Goal: Navigation & Orientation: Find specific page/section

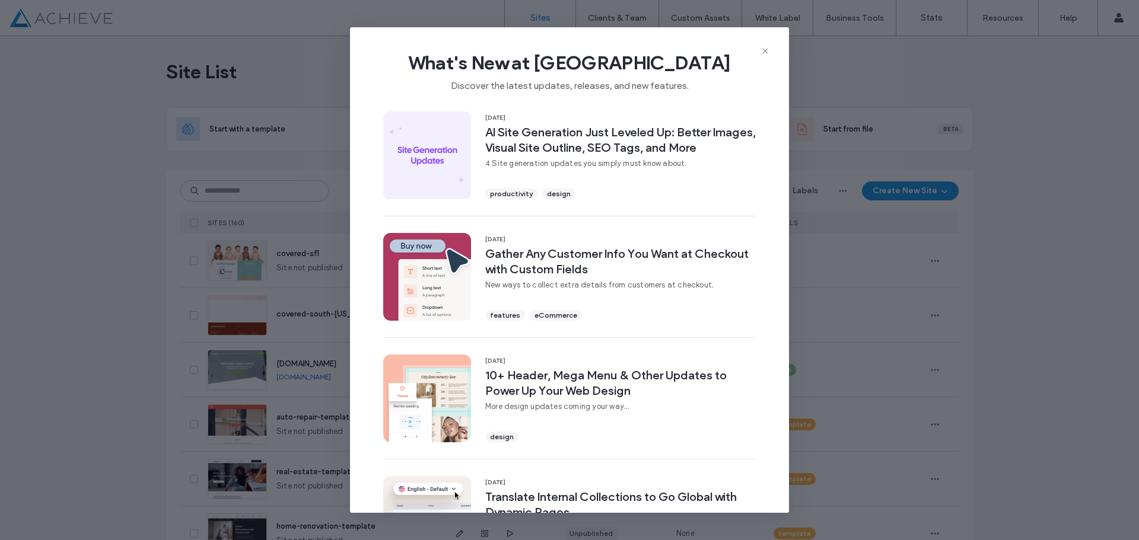
click at [766, 50] on use at bounding box center [764, 50] width 5 height 5
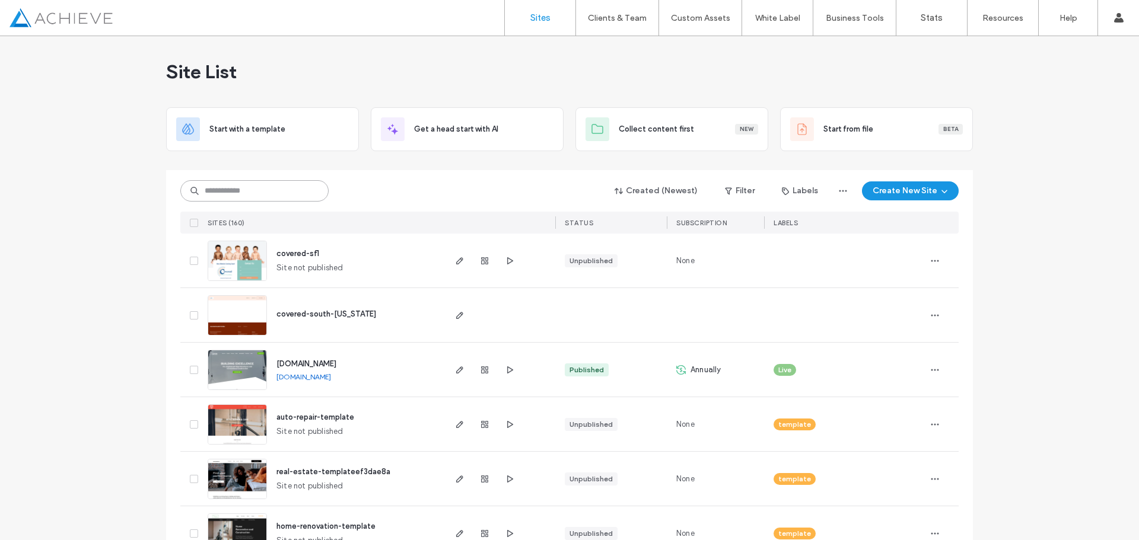
click at [218, 190] on input at bounding box center [254, 190] width 148 height 21
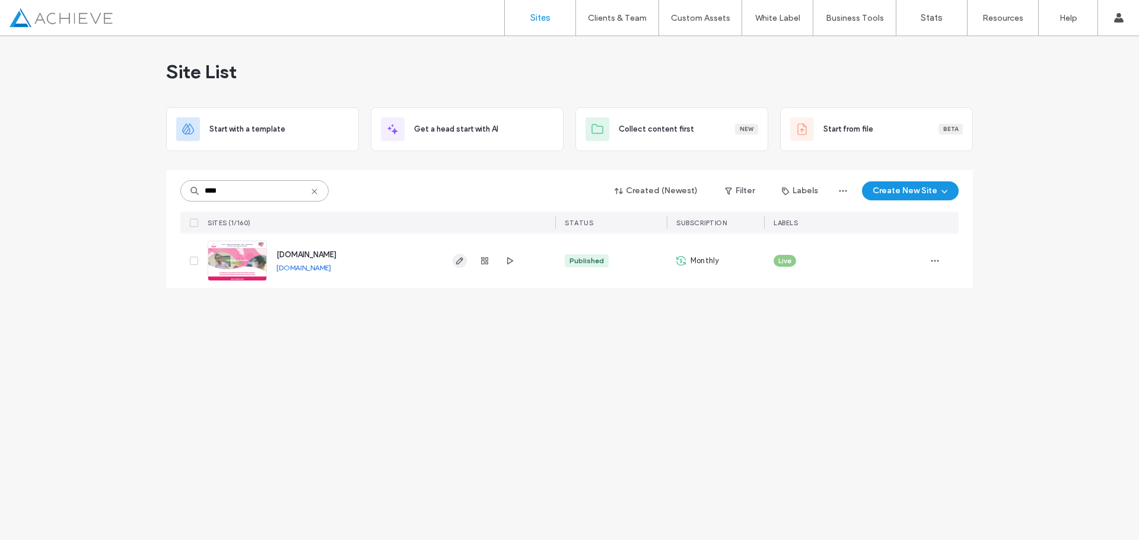
type input "****"
click at [463, 259] on use "button" at bounding box center [459, 260] width 7 height 7
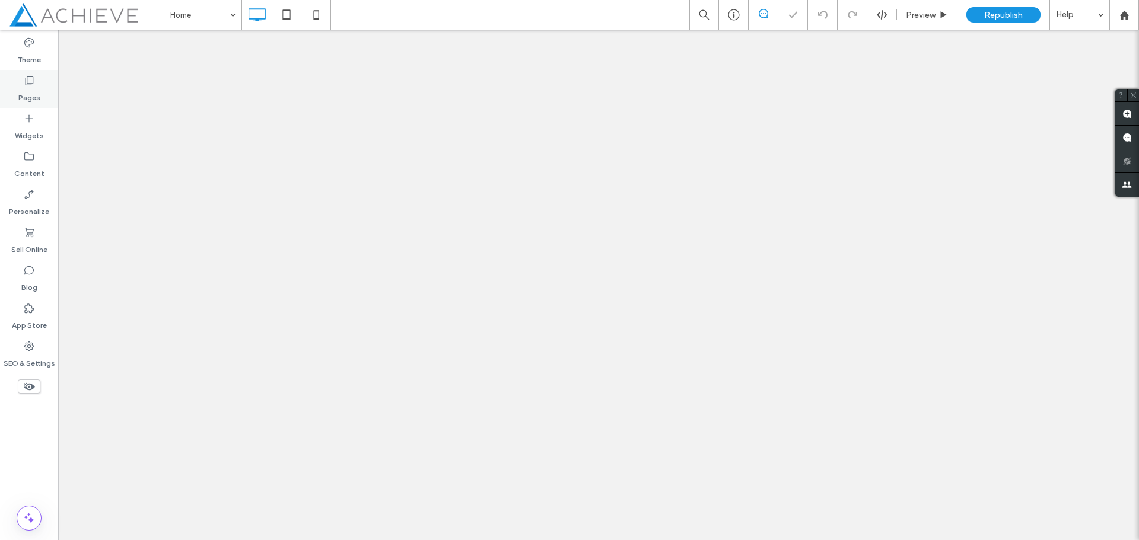
click at [32, 85] on icon at bounding box center [29, 81] width 12 height 12
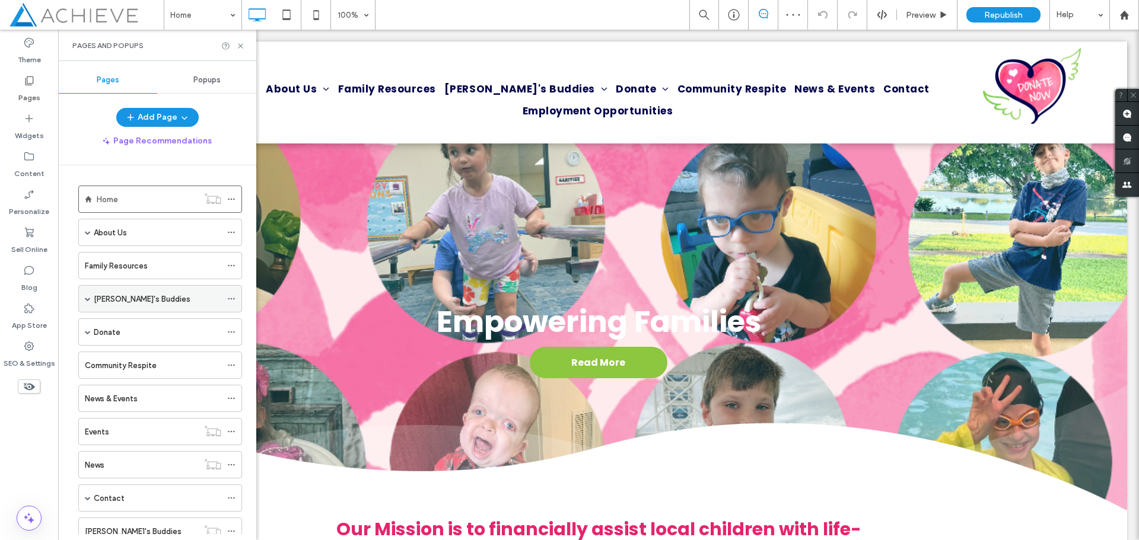
click at [157, 295] on div "Bella's Buddies" at bounding box center [157, 299] width 127 height 12
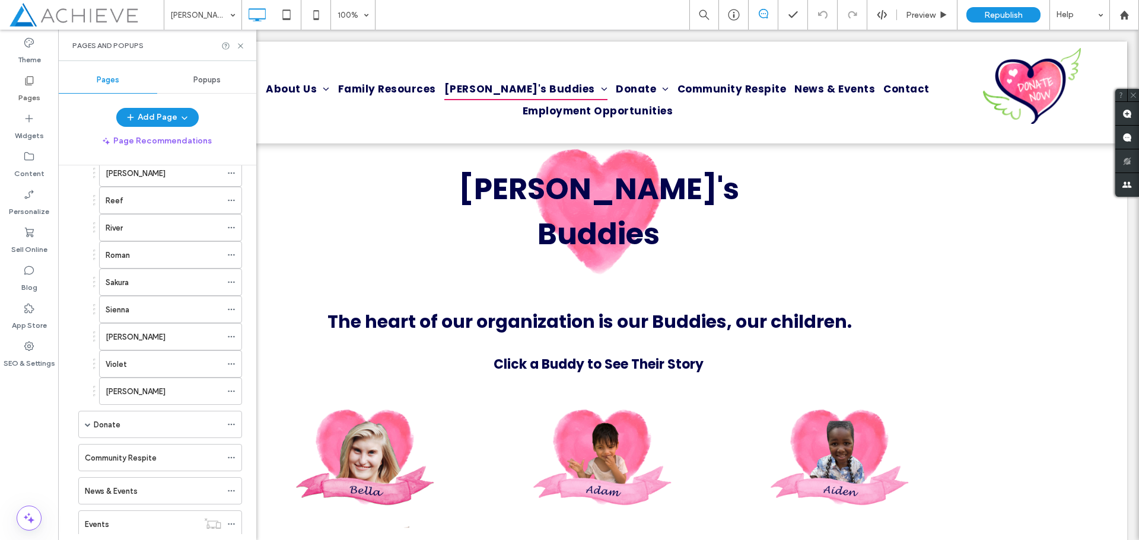
scroll to position [830, 0]
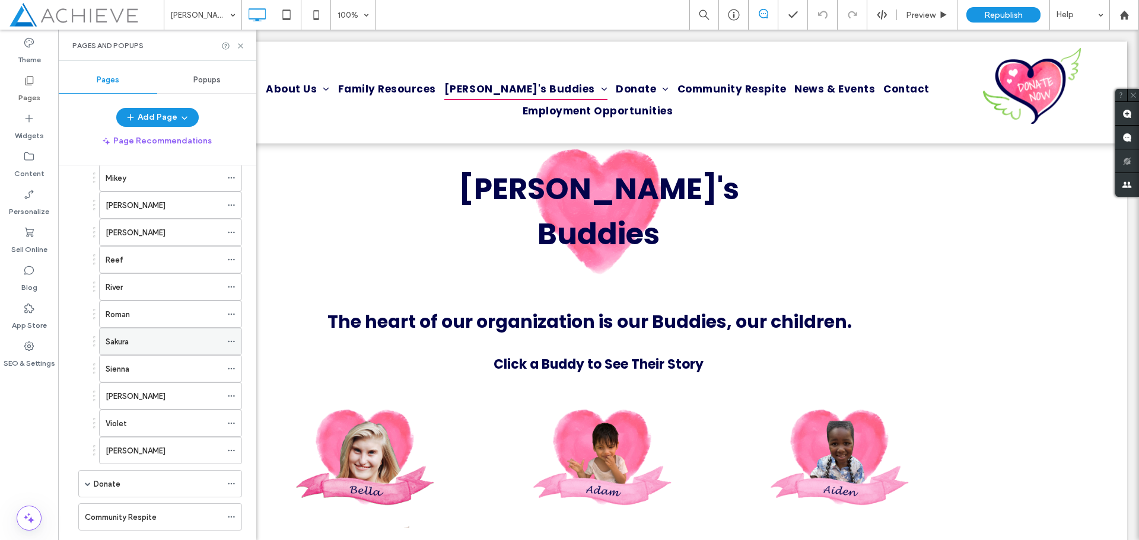
click at [161, 351] on div "Sakura" at bounding box center [164, 342] width 116 height 26
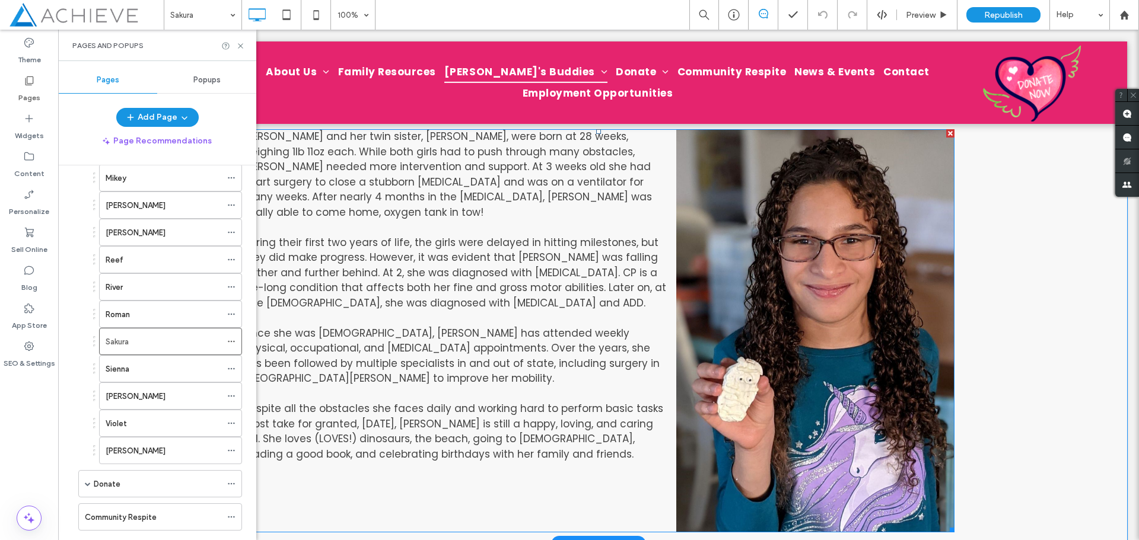
scroll to position [59, 0]
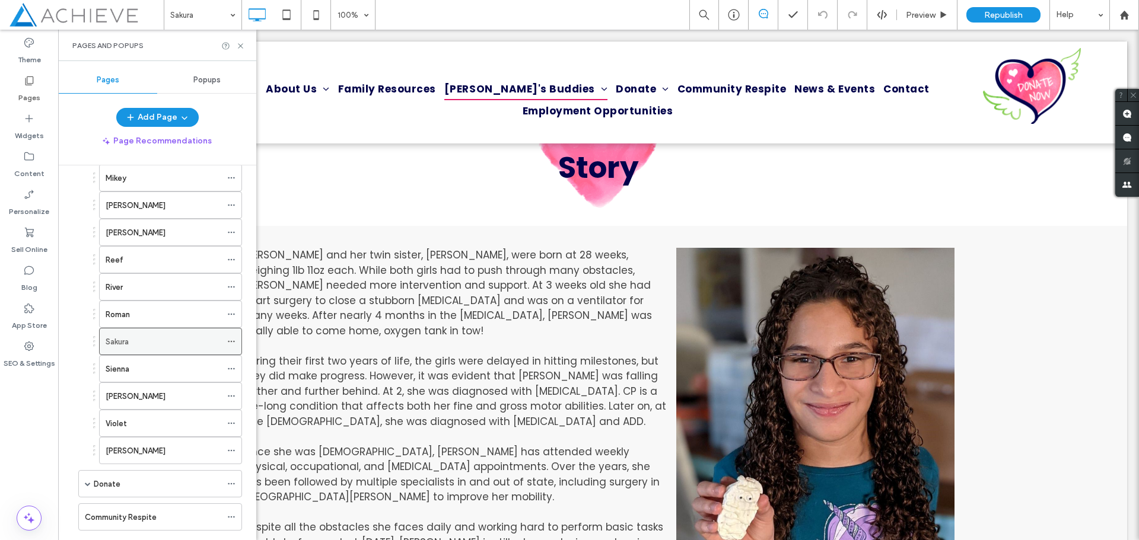
click at [231, 345] on icon at bounding box center [231, 341] width 8 height 8
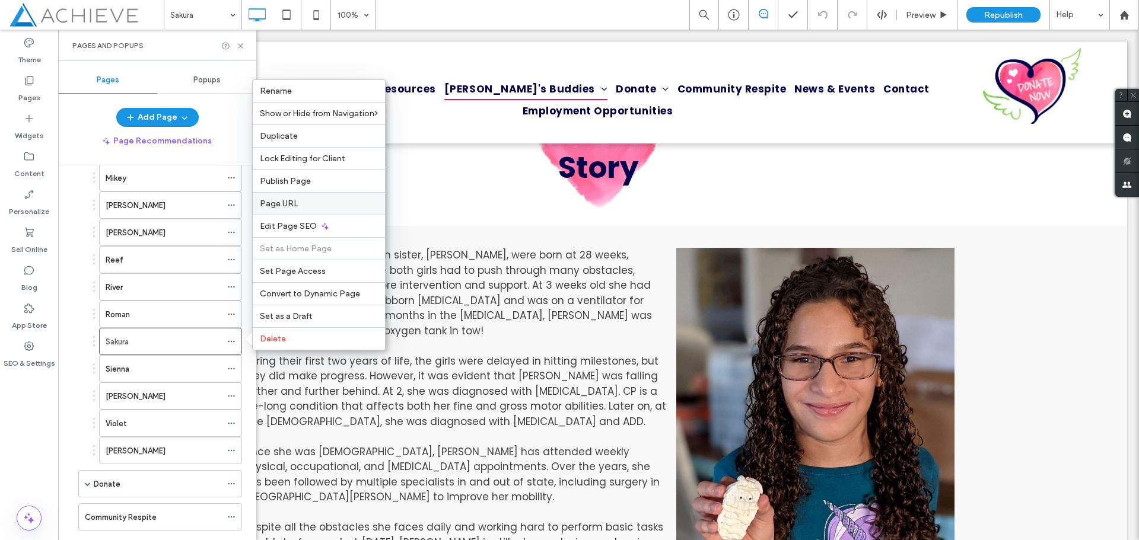
click at [298, 199] on label "Page URL" at bounding box center [319, 204] width 118 height 10
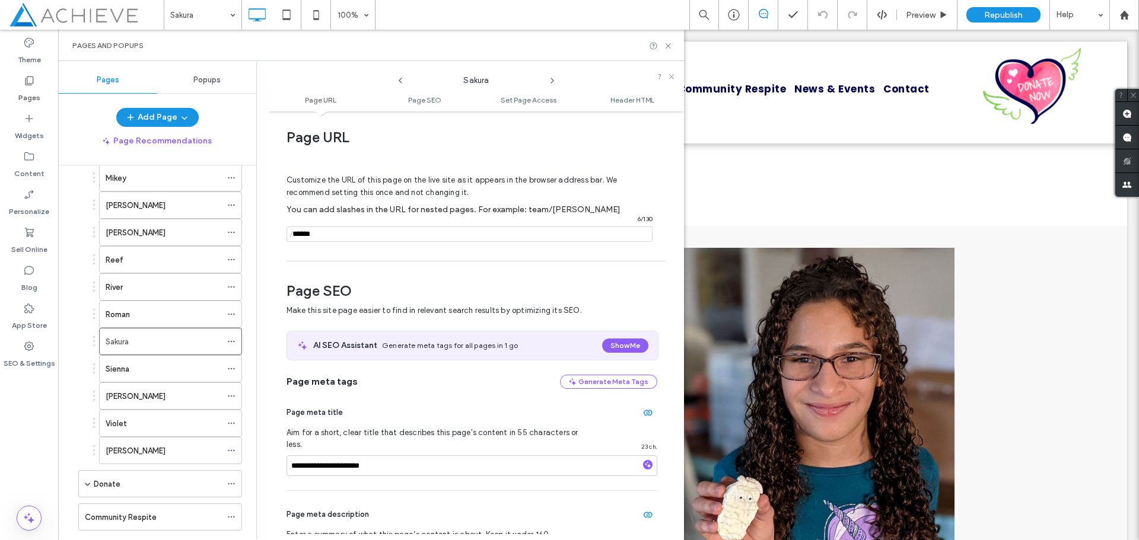
scroll to position [65, 0]
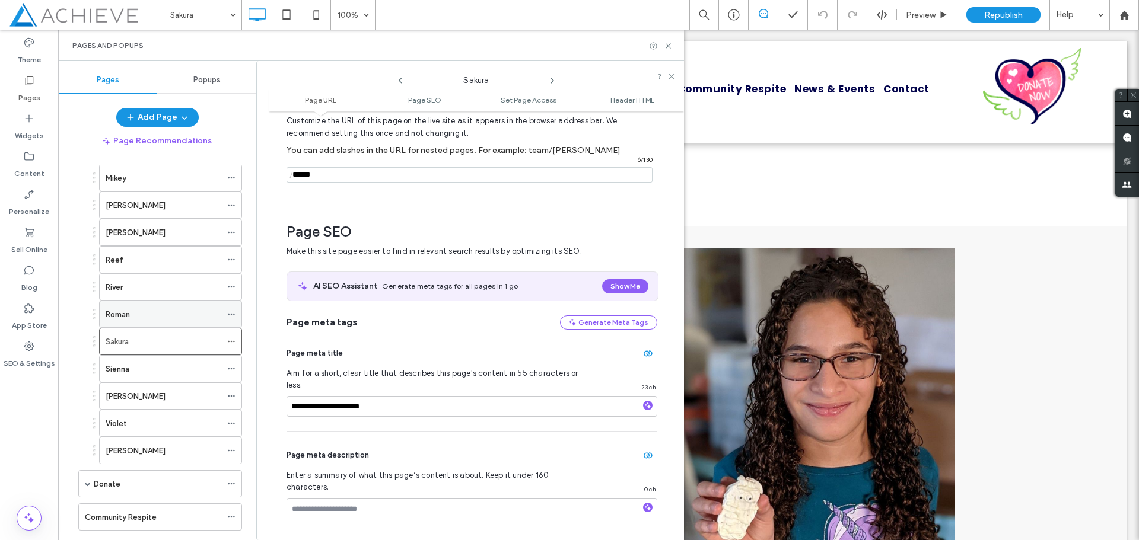
click at [232, 318] on icon at bounding box center [231, 314] width 8 height 8
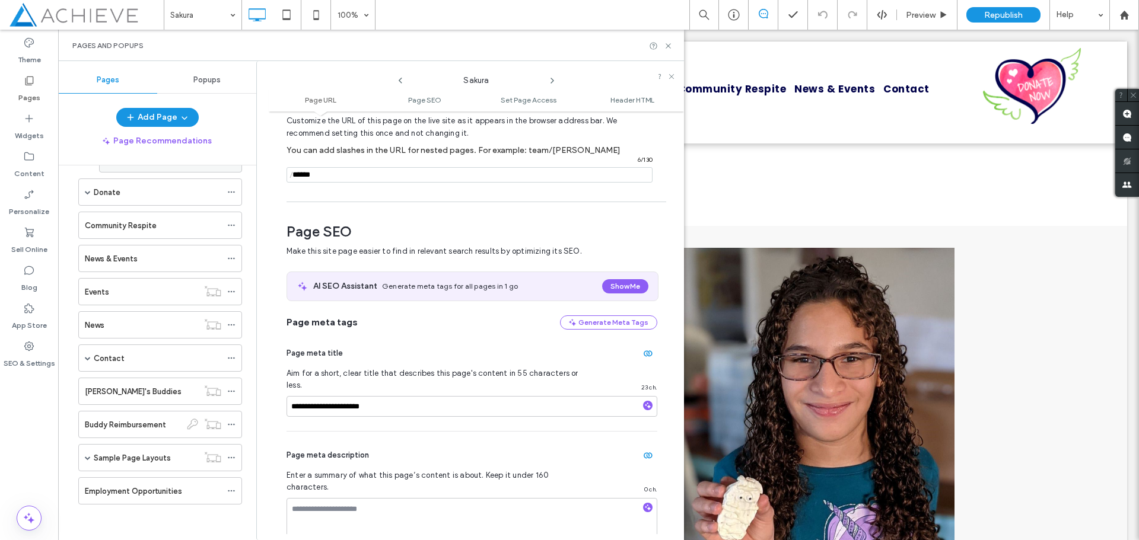
scroll to position [766, 0]
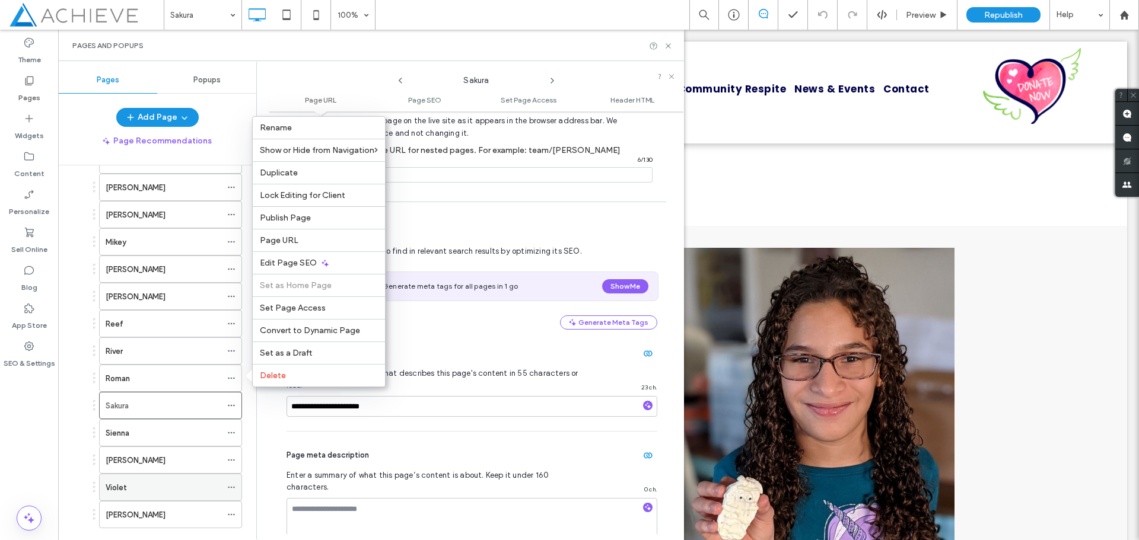
click at [233, 487] on icon at bounding box center [231, 487] width 8 height 8
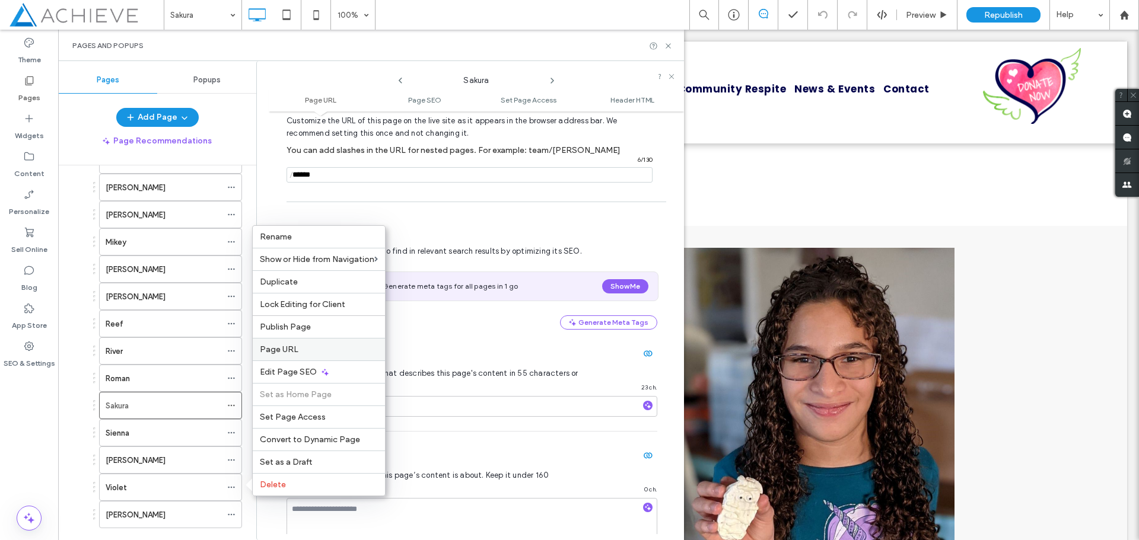
click at [299, 358] on div "Page URL" at bounding box center [319, 349] width 132 height 23
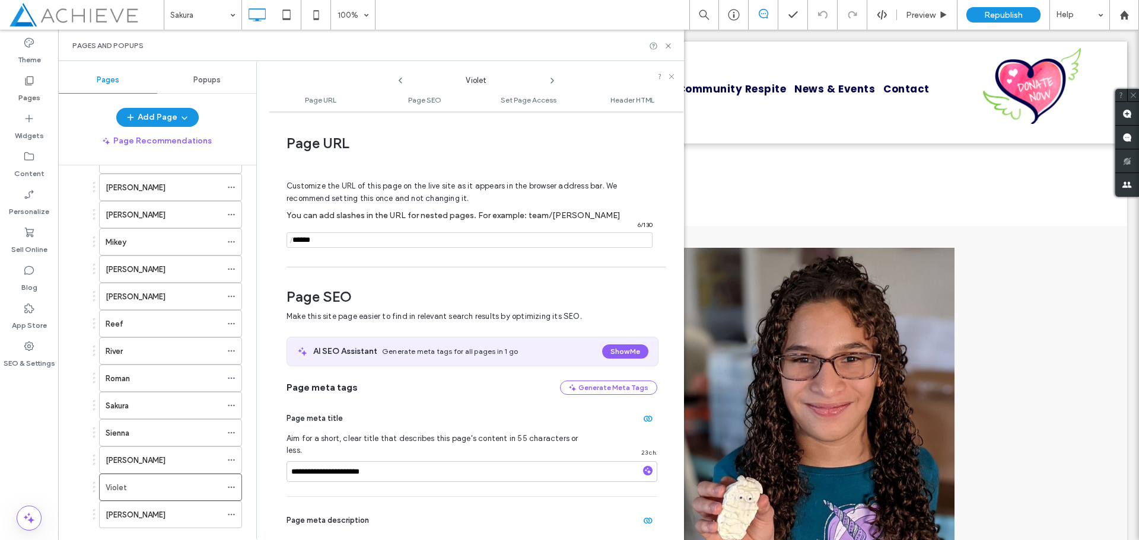
scroll to position [6, 0]
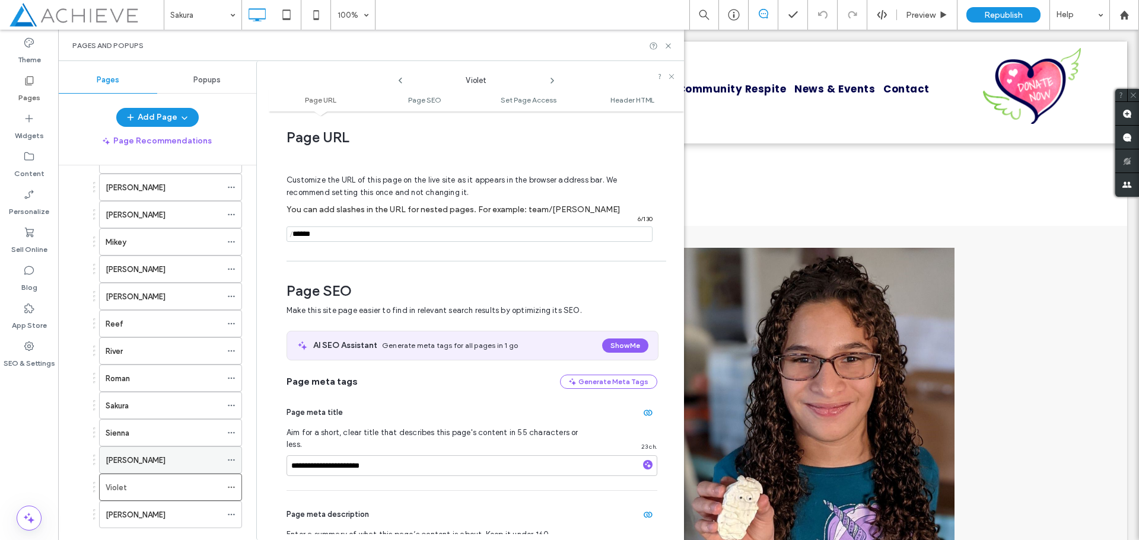
click at [229, 459] on icon at bounding box center [231, 460] width 8 height 8
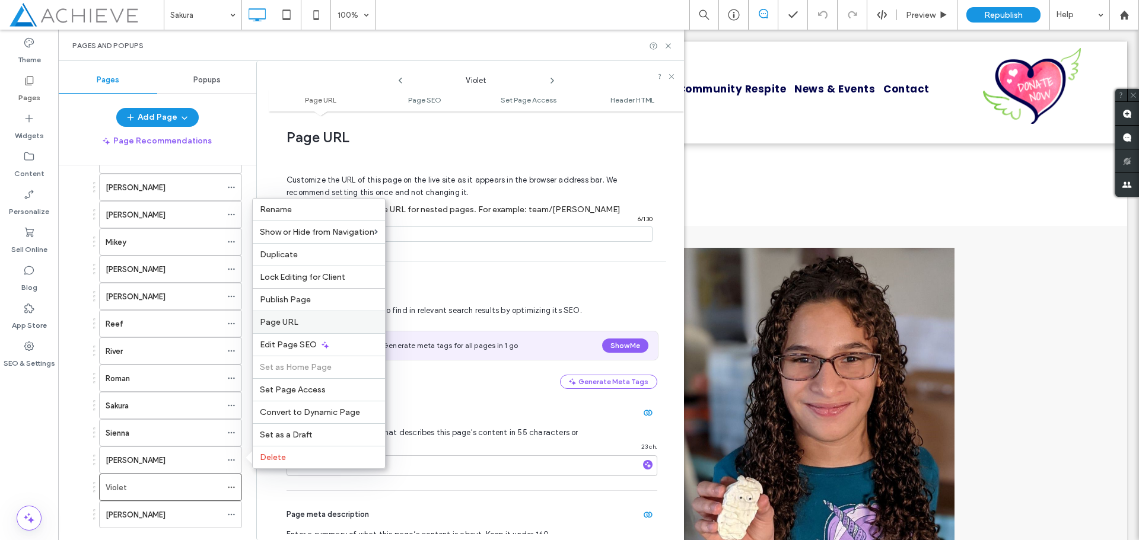
click at [286, 324] on span "Page URL" at bounding box center [279, 322] width 39 height 10
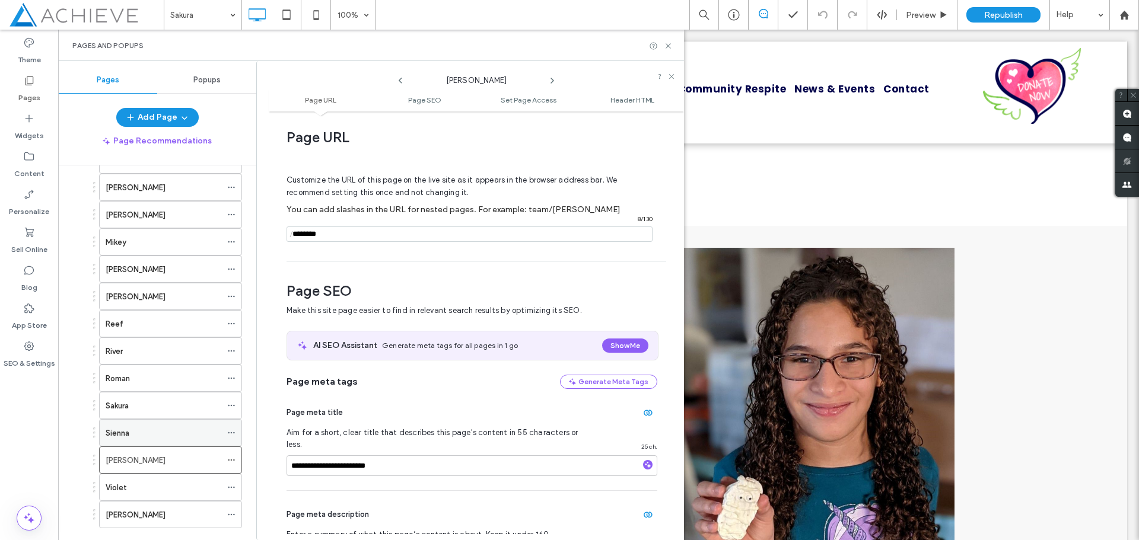
click at [234, 434] on icon at bounding box center [231, 433] width 8 height 8
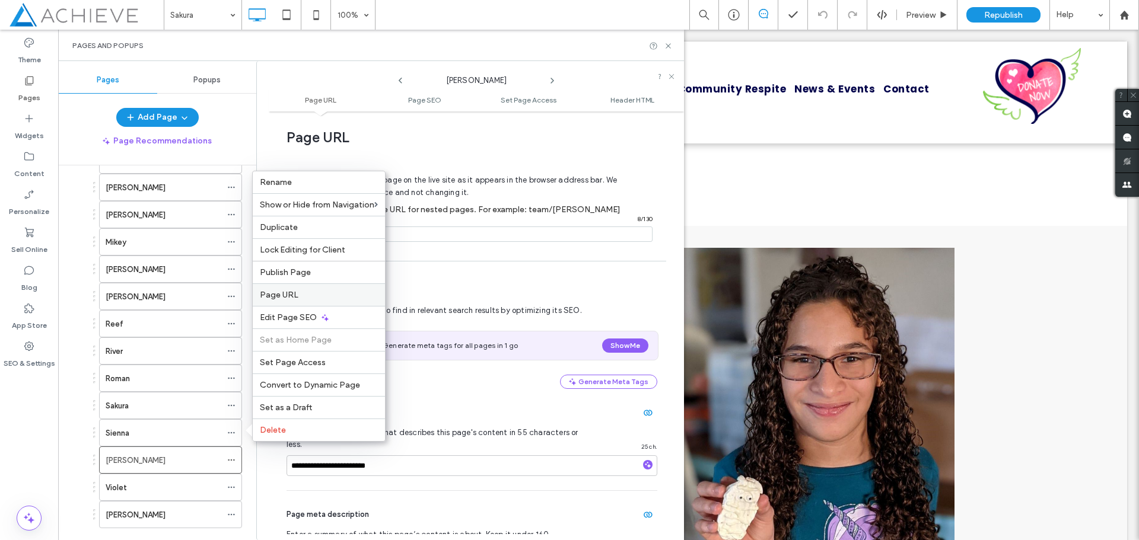
click at [282, 295] on span "Page URL" at bounding box center [279, 295] width 39 height 10
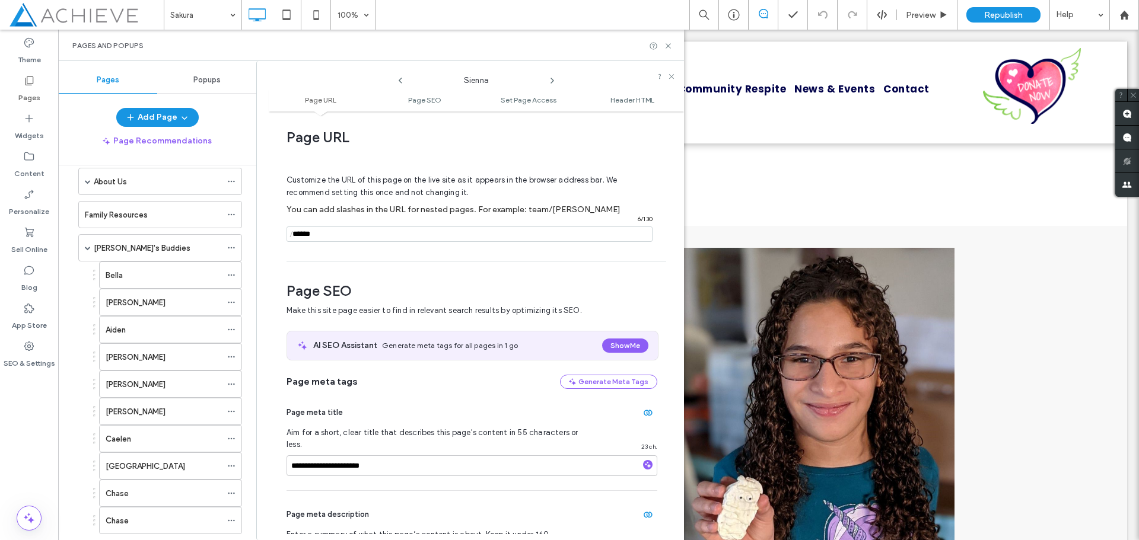
scroll to position [0, 0]
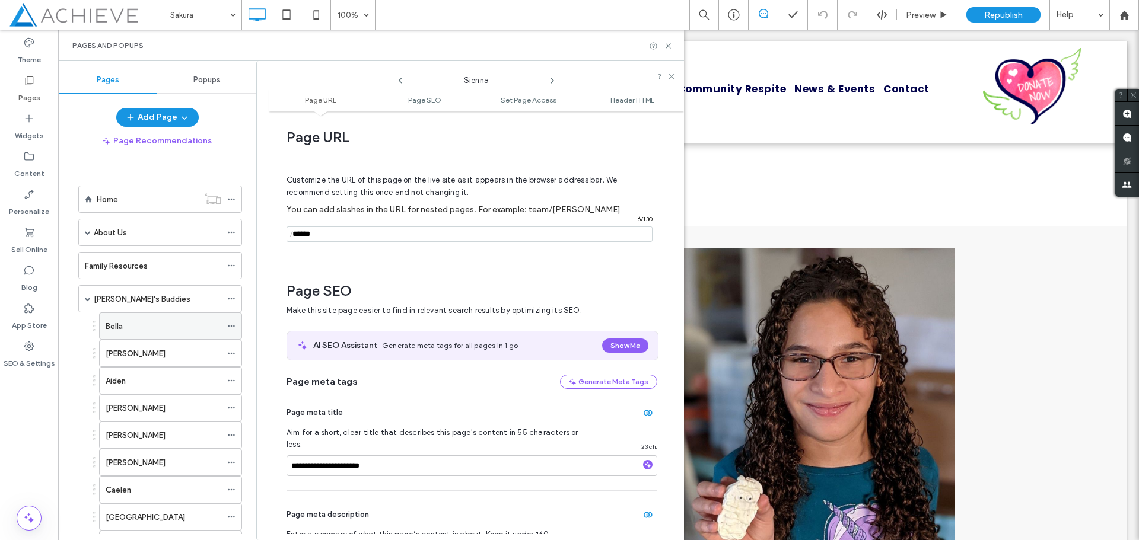
click at [145, 325] on div "Bella" at bounding box center [164, 326] width 116 height 12
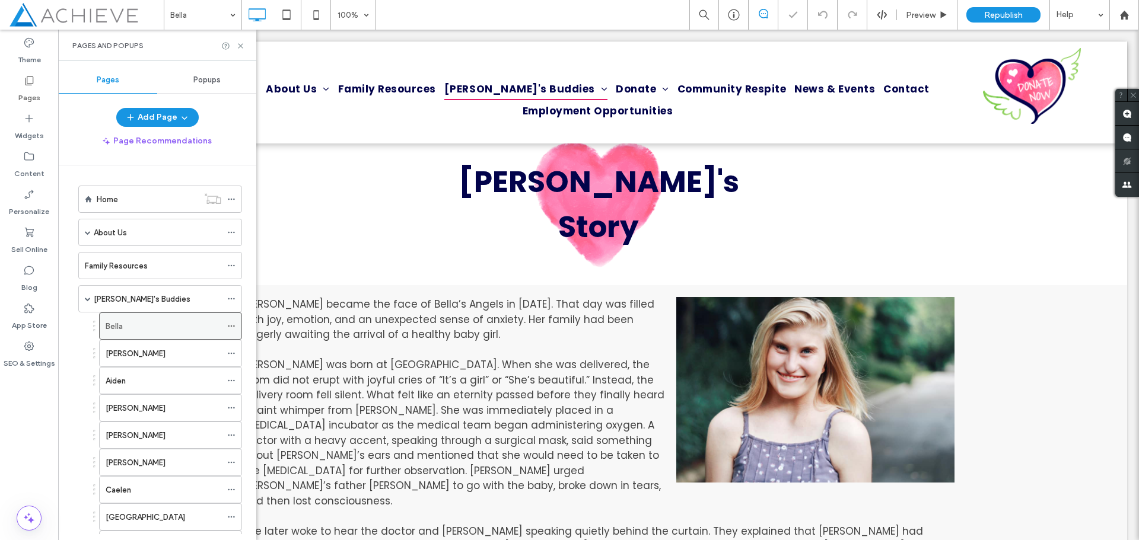
scroll to position [59, 0]
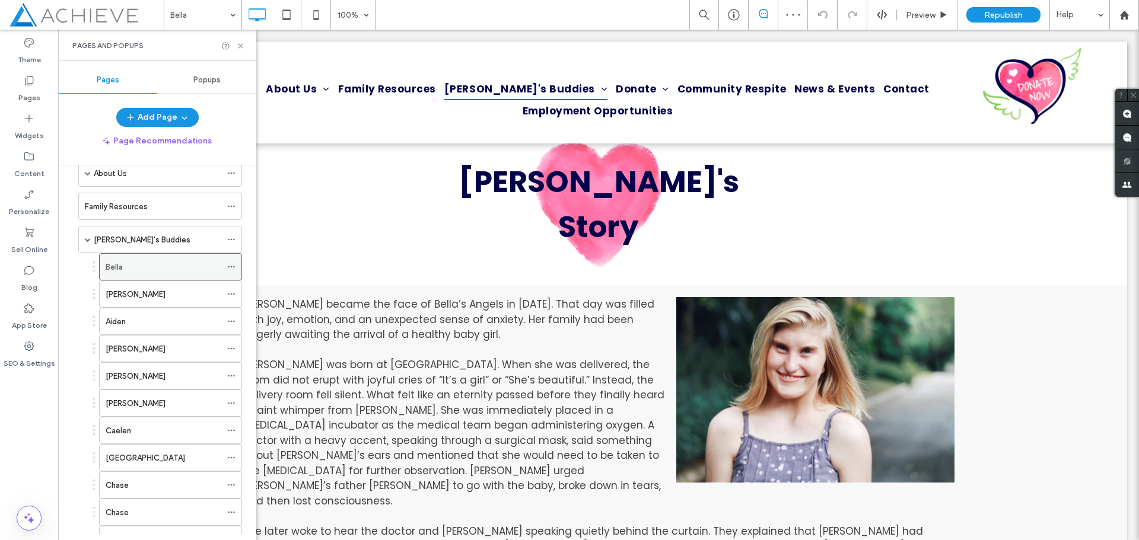
click at [232, 270] on icon at bounding box center [231, 267] width 8 height 8
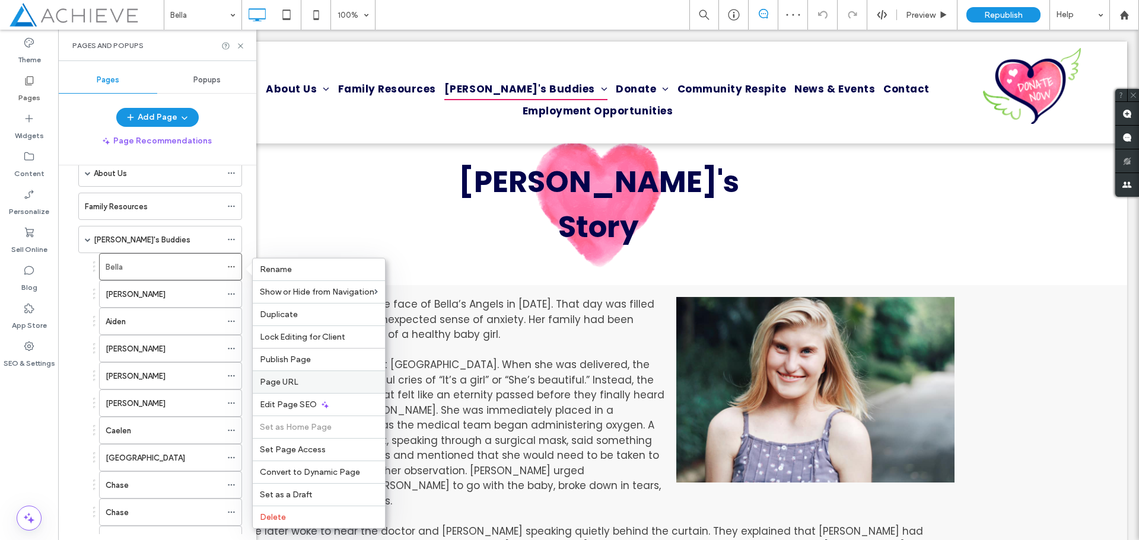
click at [320, 384] on label "Page URL" at bounding box center [319, 382] width 118 height 10
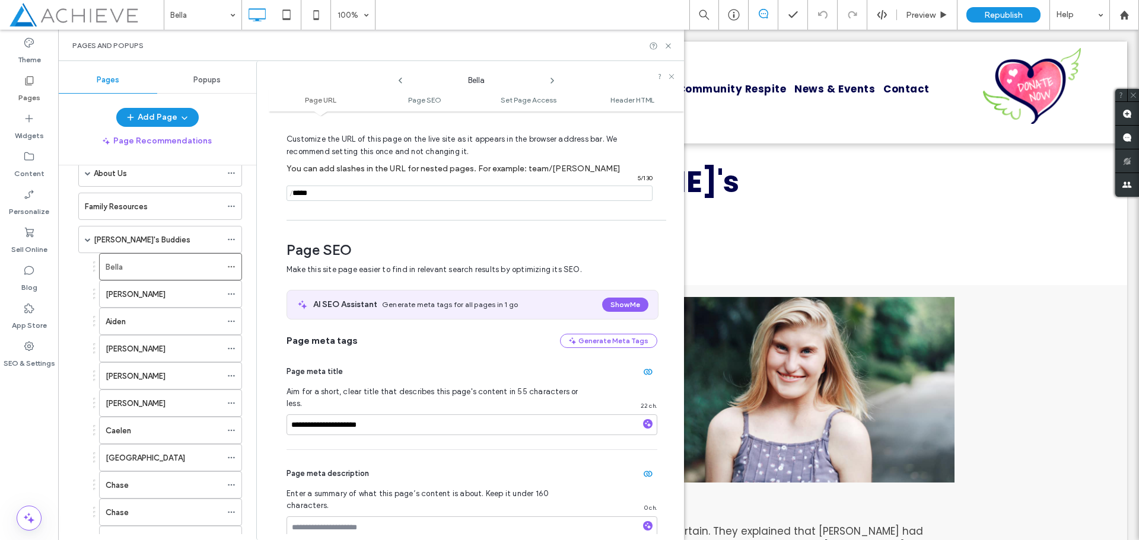
scroll to position [65, 0]
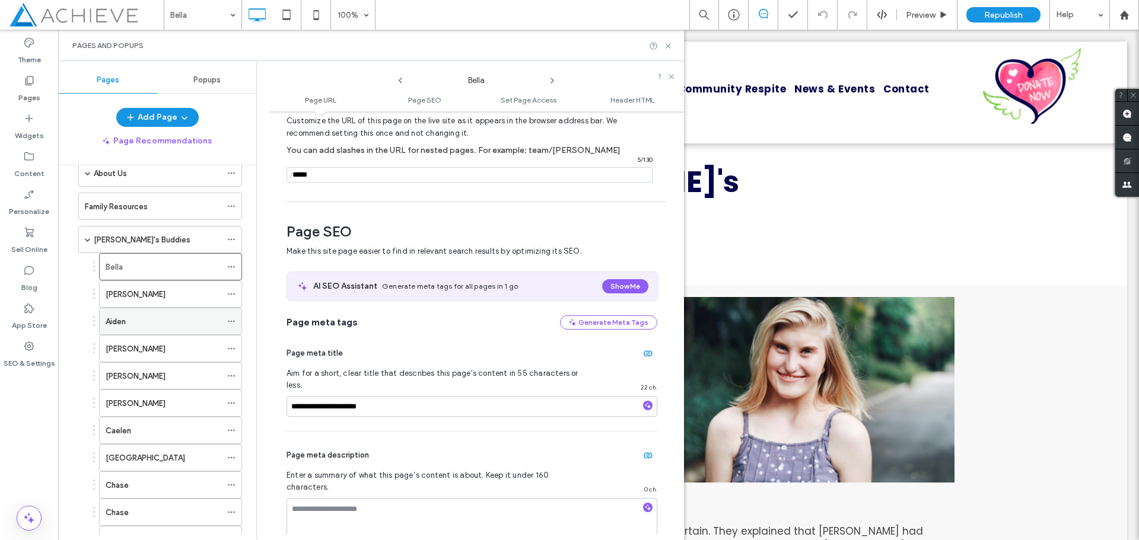
click at [233, 323] on icon at bounding box center [231, 321] width 8 height 8
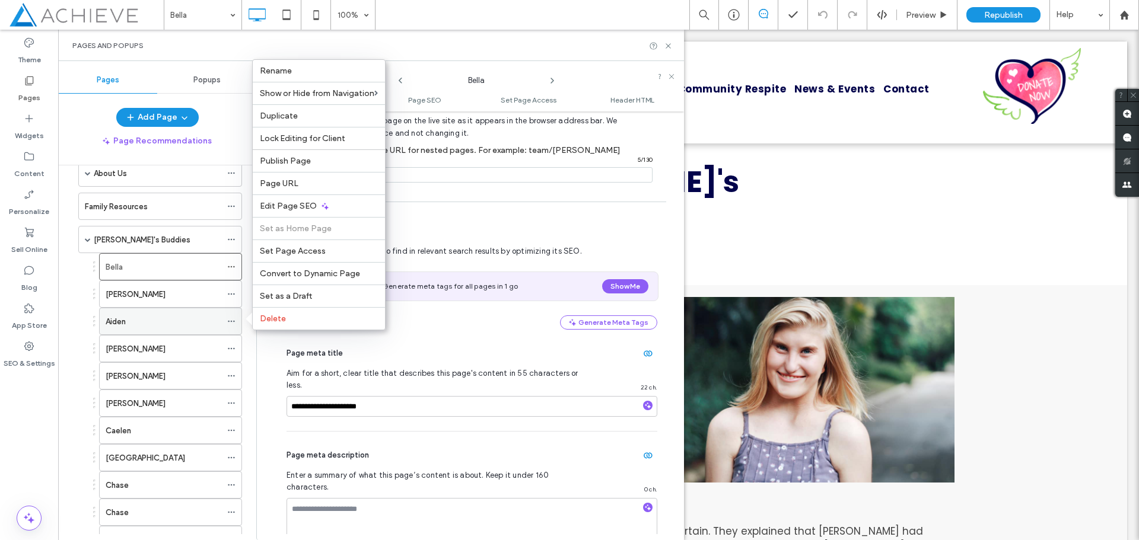
click at [160, 320] on div "Aiden" at bounding box center [164, 321] width 116 height 12
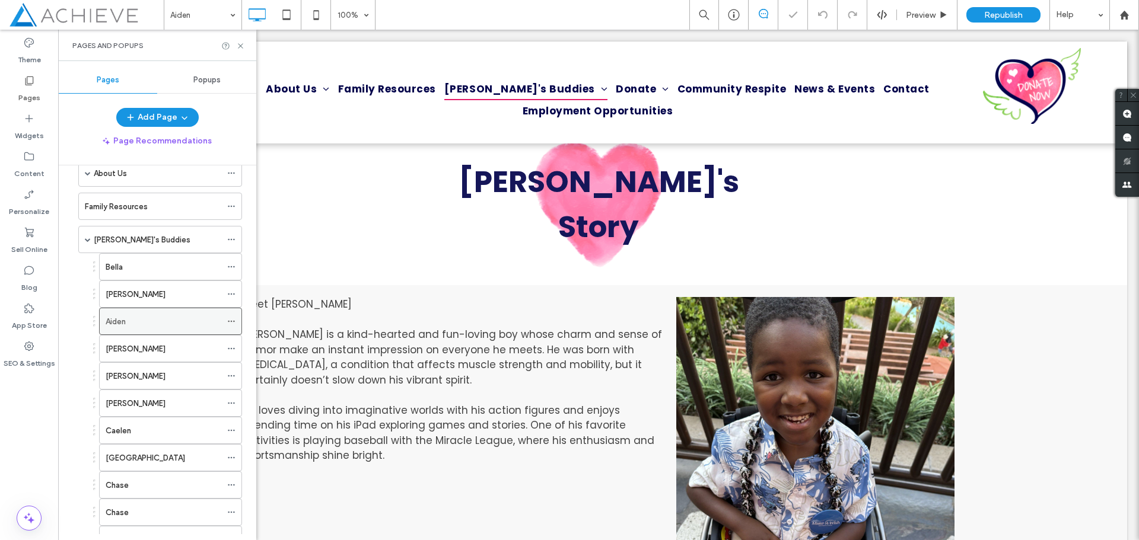
click at [234, 320] on icon at bounding box center [231, 321] width 8 height 8
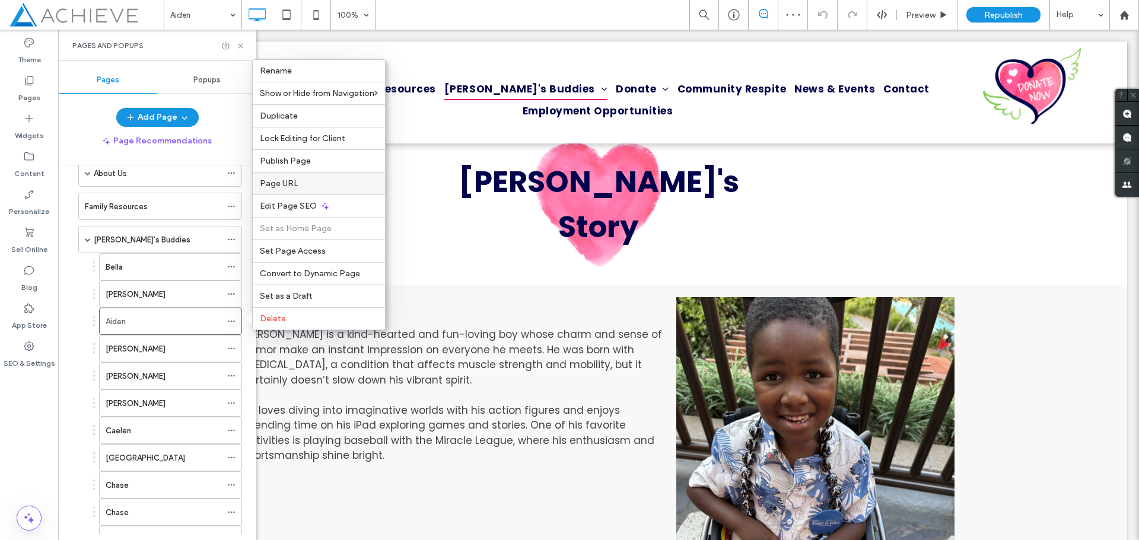
click at [312, 181] on label "Page URL" at bounding box center [319, 183] width 118 height 10
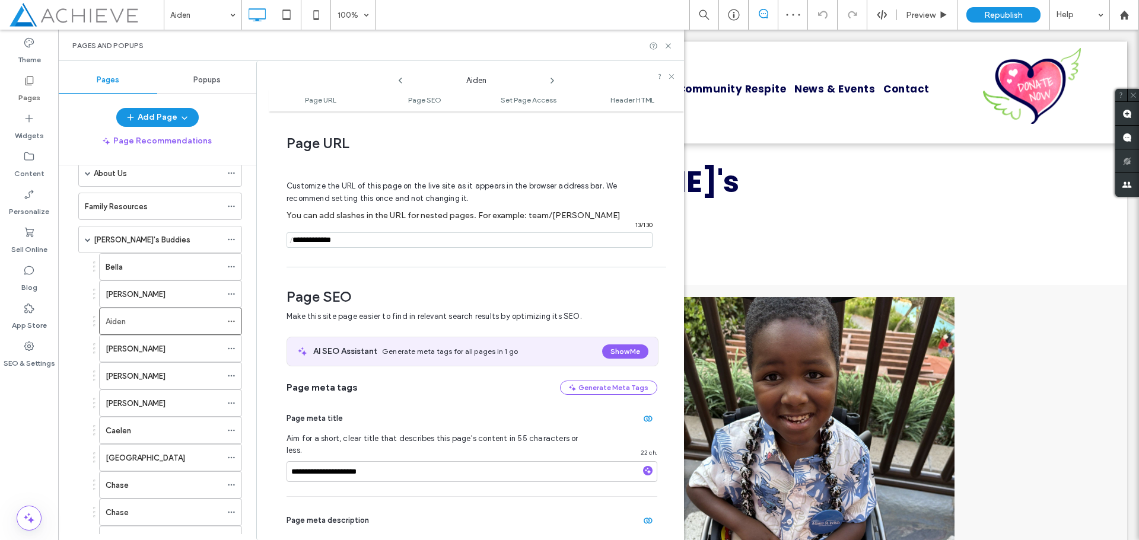
scroll to position [6, 0]
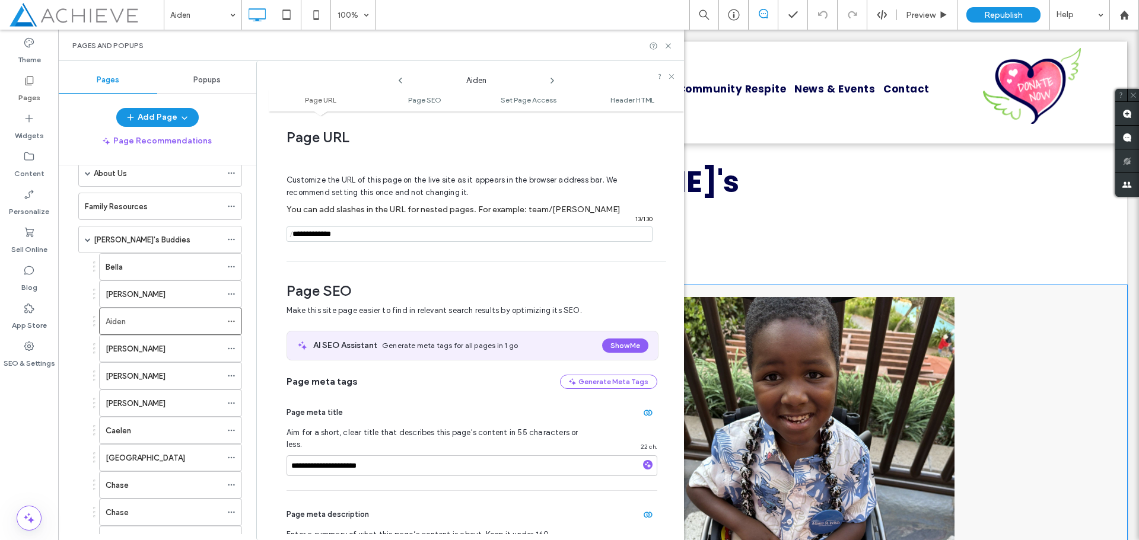
click at [1038, 318] on div "Meet Aiden Aiden is a kind-hearted and fun-loving boy whose charm and sense of …" at bounding box center [598, 482] width 1057 height 394
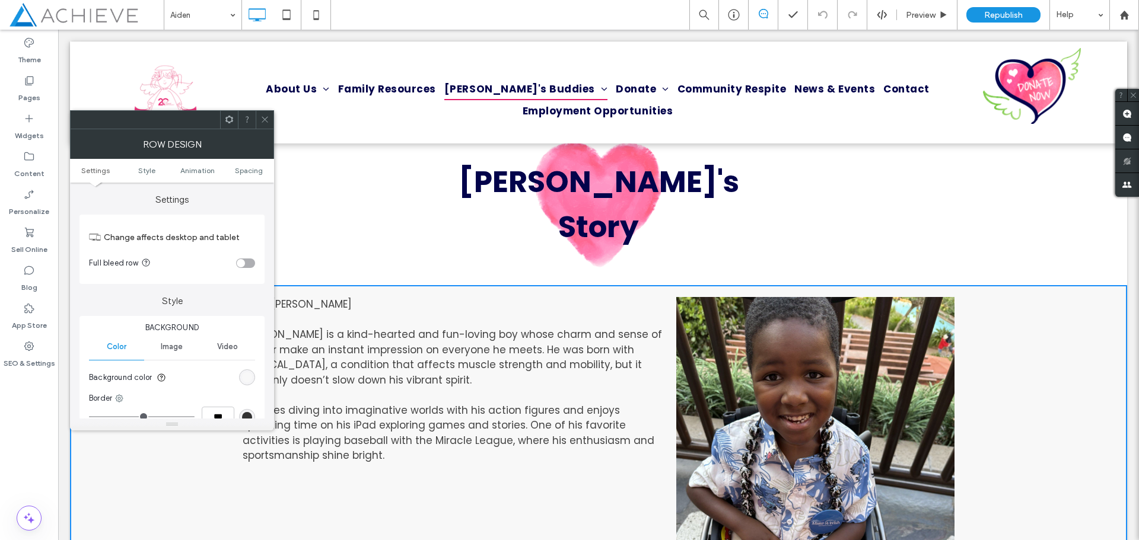
click at [266, 126] on span at bounding box center [264, 120] width 9 height 18
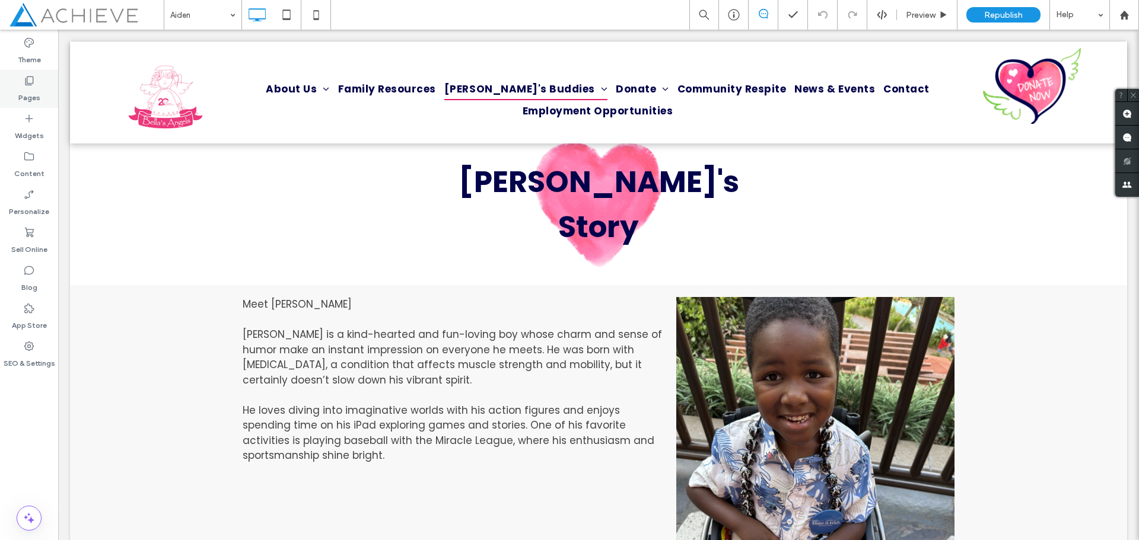
click at [32, 85] on icon at bounding box center [29, 81] width 12 height 12
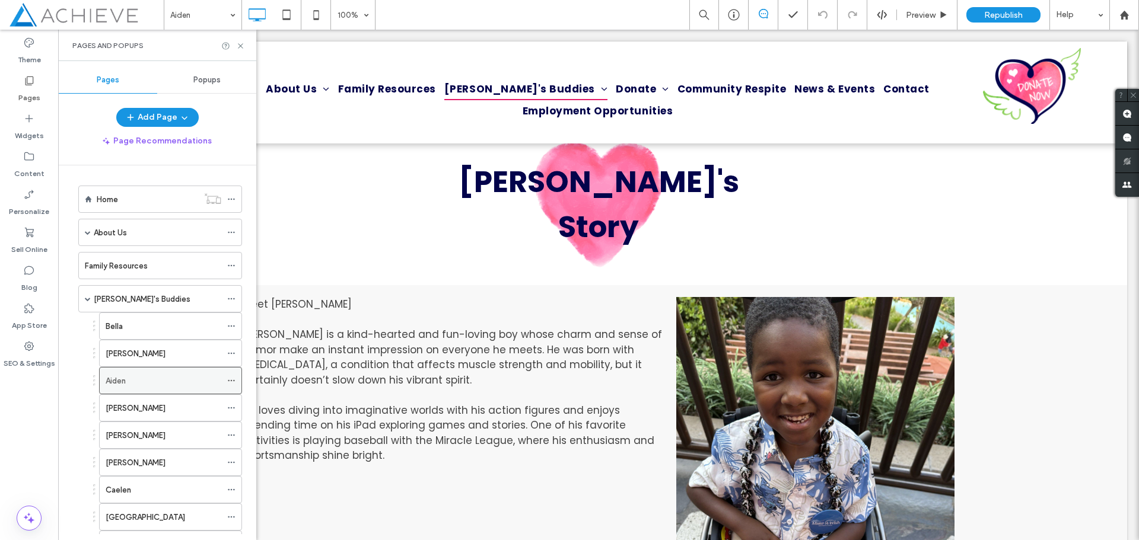
click at [228, 380] on use at bounding box center [231, 381] width 7 height 2
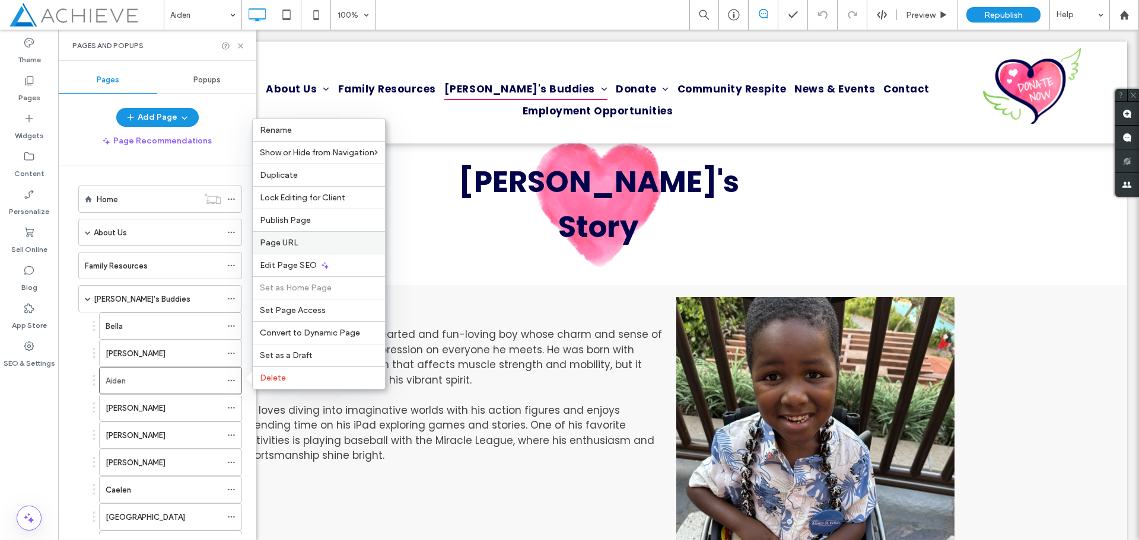
click at [290, 246] on span "Page URL" at bounding box center [279, 243] width 39 height 10
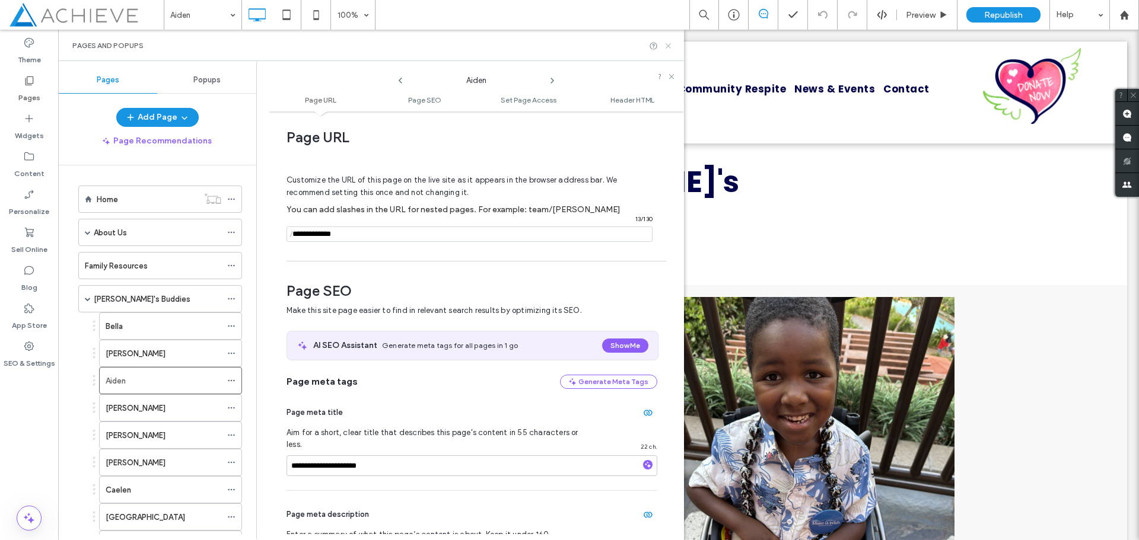
click at [668, 42] on icon at bounding box center [668, 46] width 9 height 9
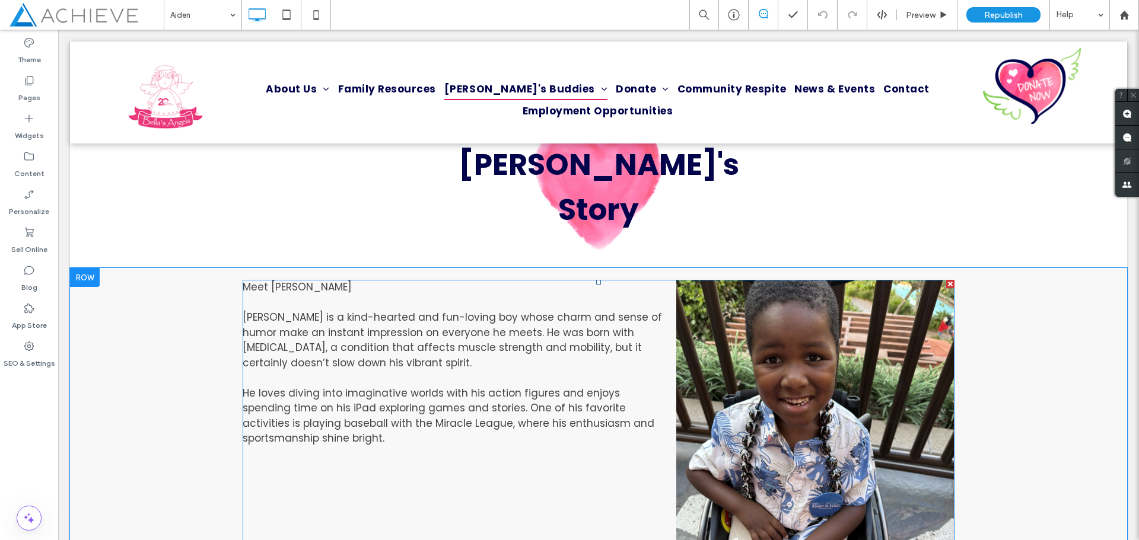
scroll to position [0, 0]
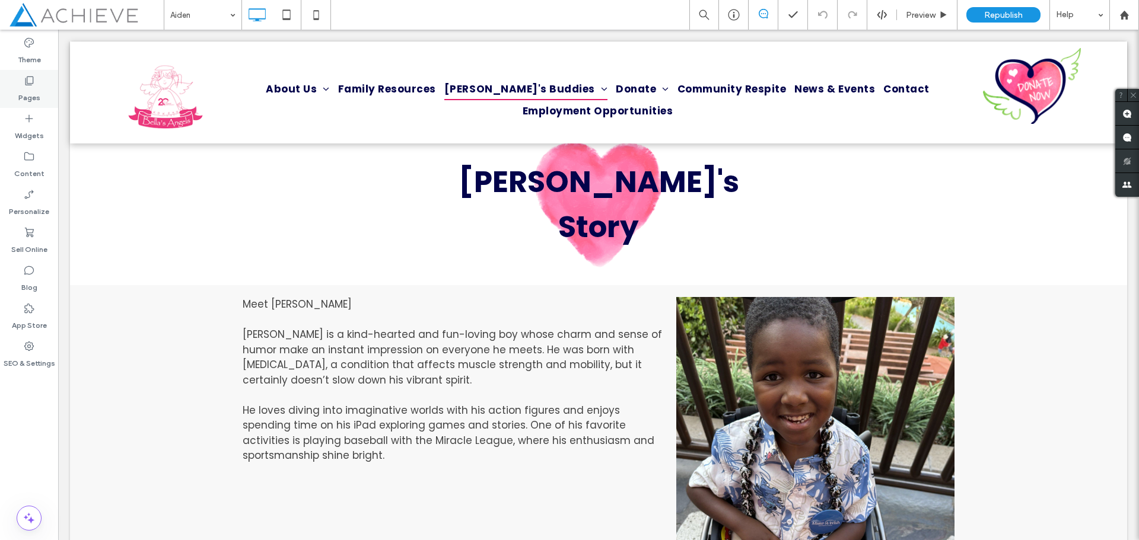
click at [31, 87] on label "Pages" at bounding box center [29, 95] width 22 height 17
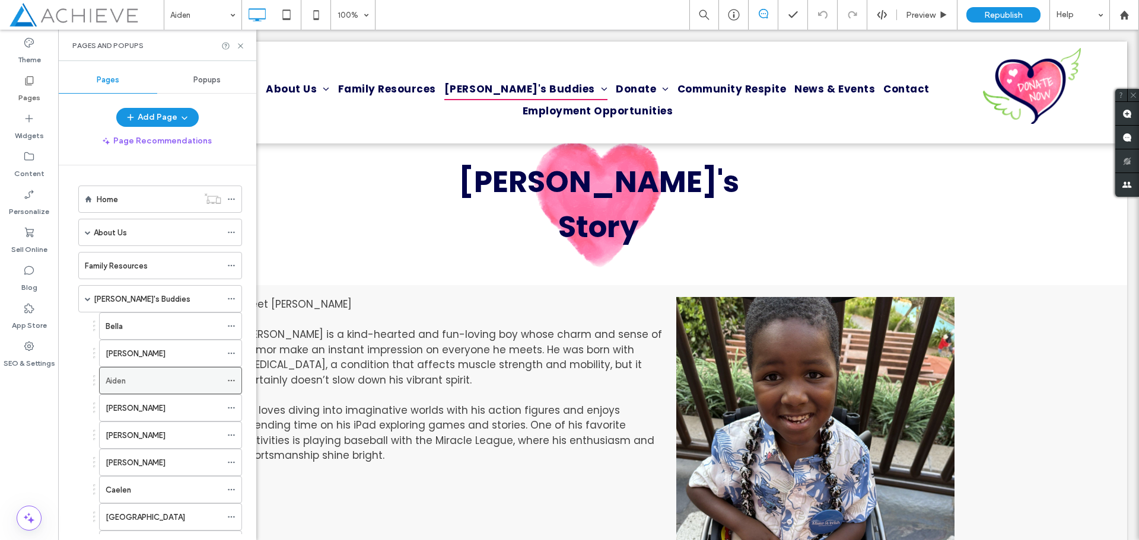
click at [235, 382] on div at bounding box center [234, 381] width 14 height 18
click at [229, 382] on icon at bounding box center [231, 381] width 8 height 8
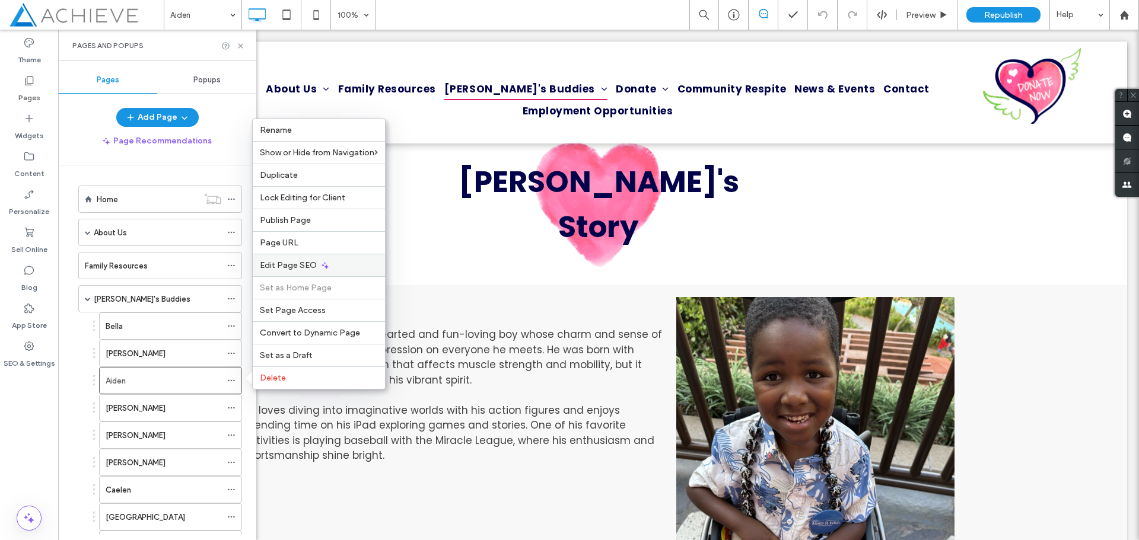
click at [293, 262] on span "Edit Page SEO" at bounding box center [288, 265] width 57 height 10
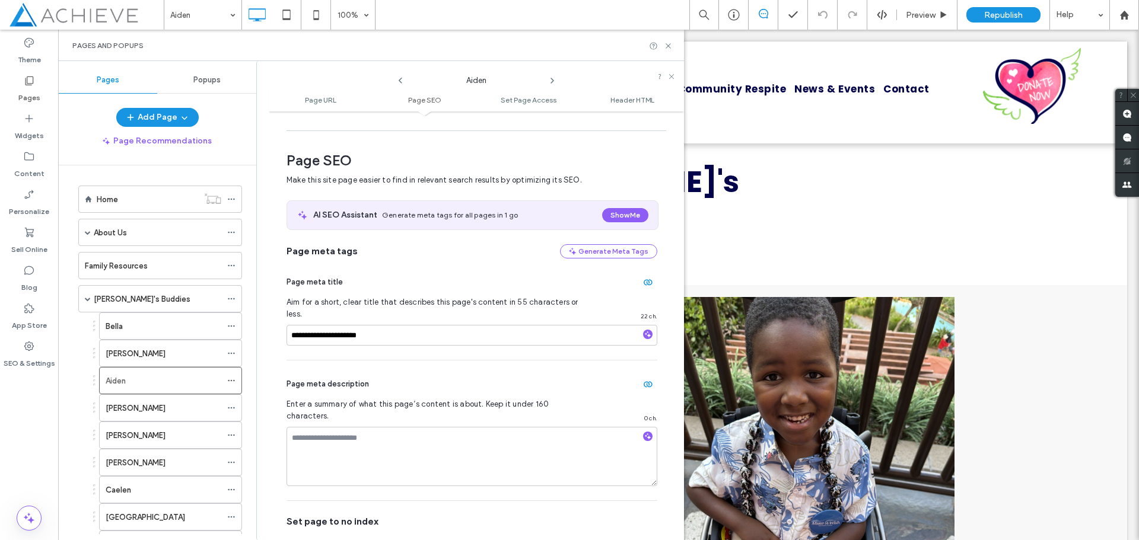
scroll to position [162, 0]
